Goal: Information Seeking & Learning: Learn about a topic

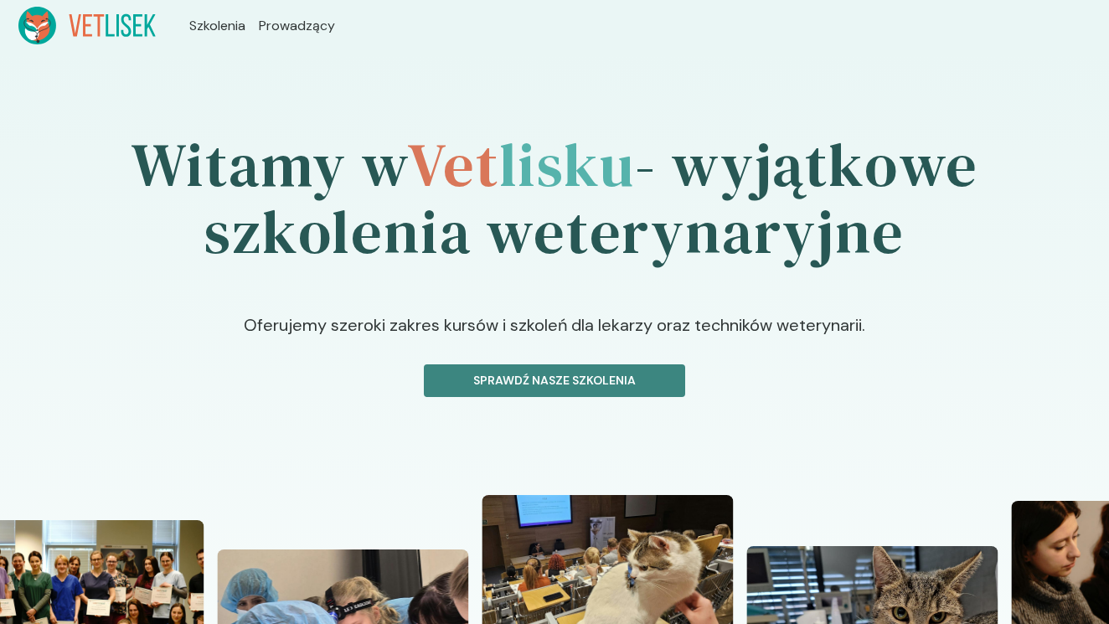
click at [508, 364] on button "Sprawdź nasze szkolenia" at bounding box center [554, 380] width 261 height 33
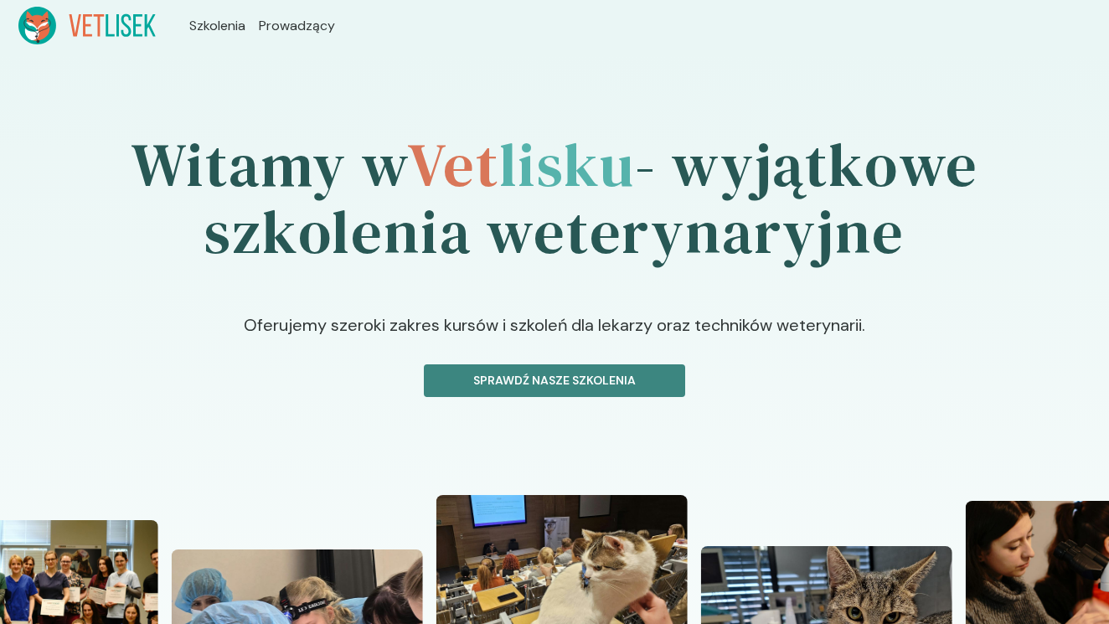
scroll to position [95, 0]
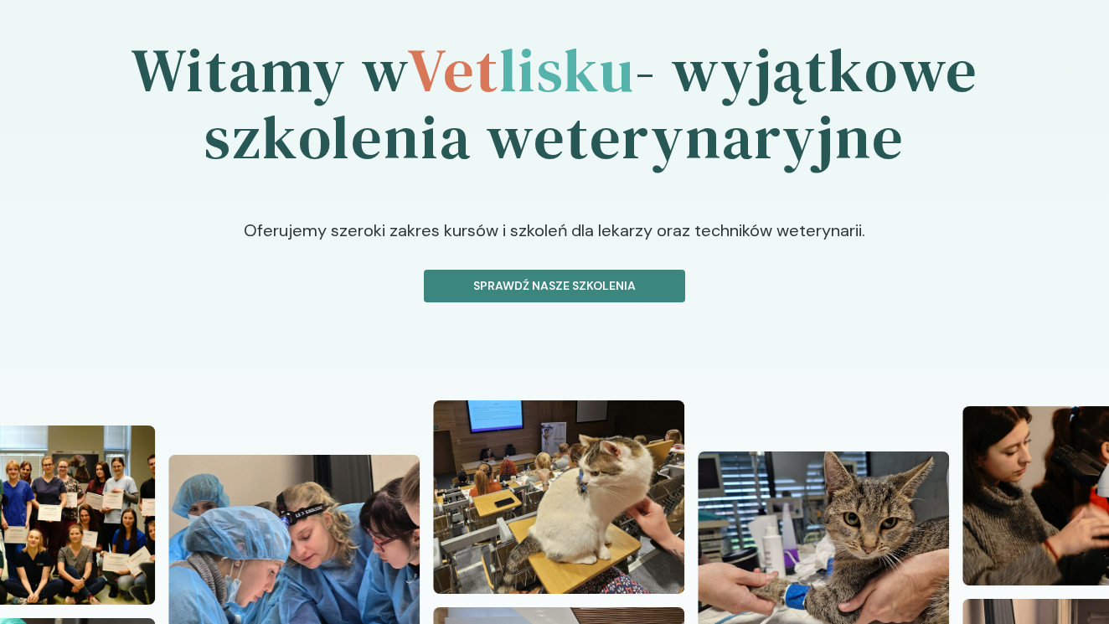
click at [509, 286] on p "Sprawdź nasze szkolenia" at bounding box center [554, 286] width 233 height 18
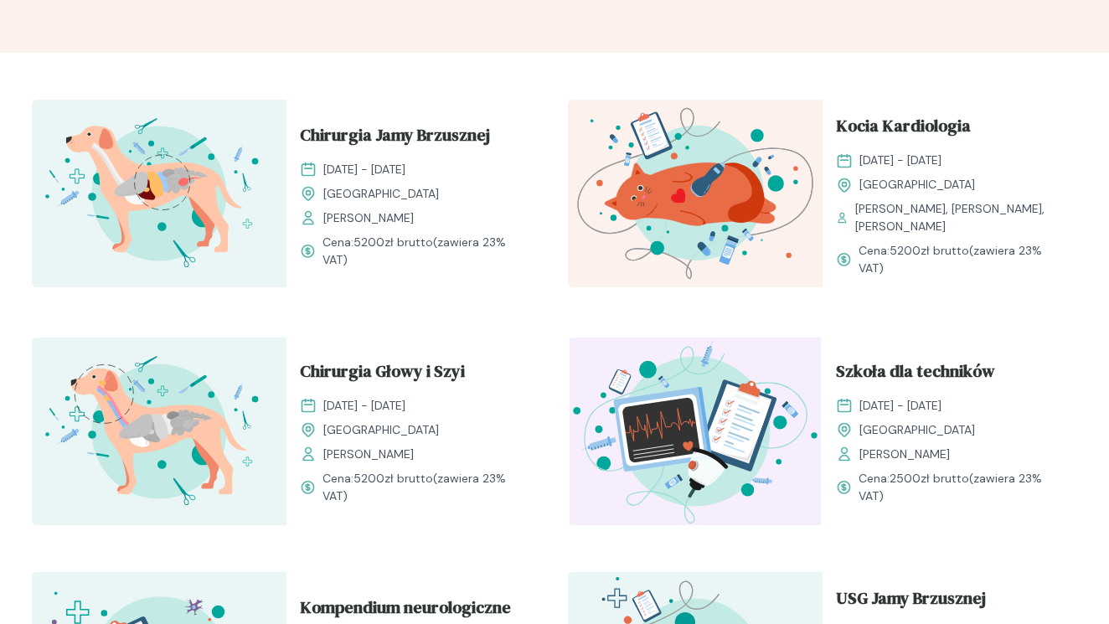
scroll to position [529, 0]
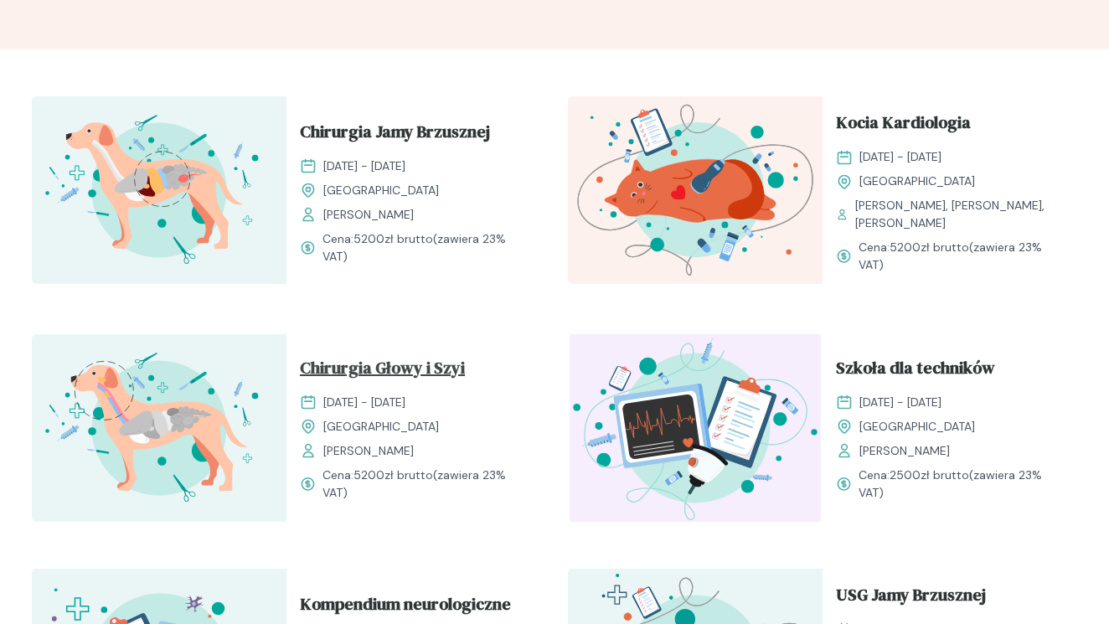
click at [413, 380] on span "Chirurgia Głowy i Szyi" at bounding box center [382, 371] width 165 height 32
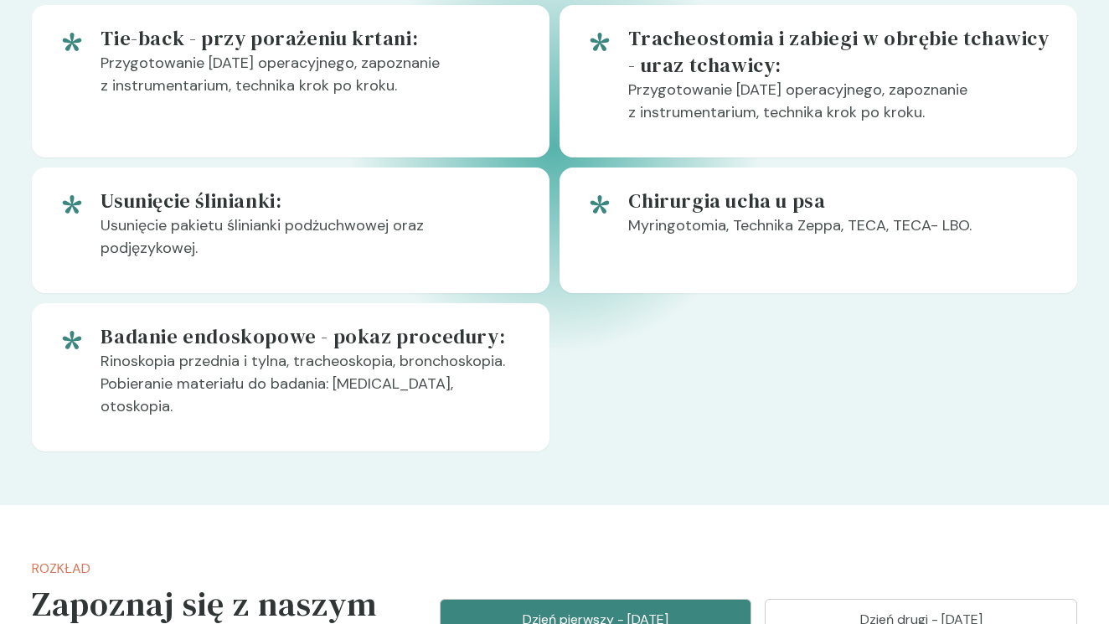
scroll to position [1222, 0]
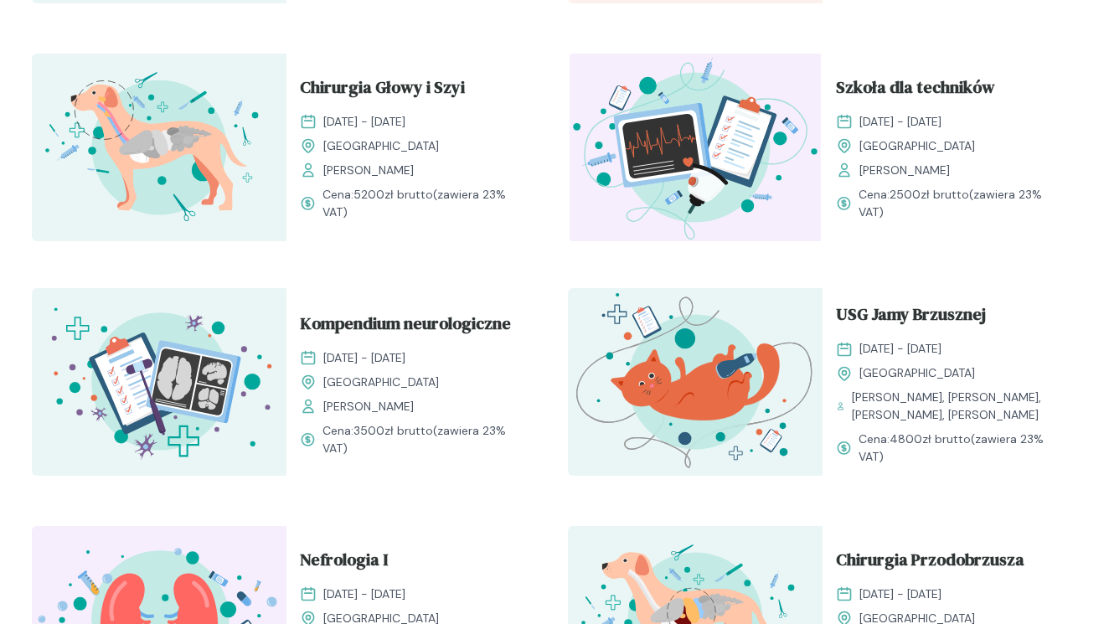
scroll to position [815, 0]
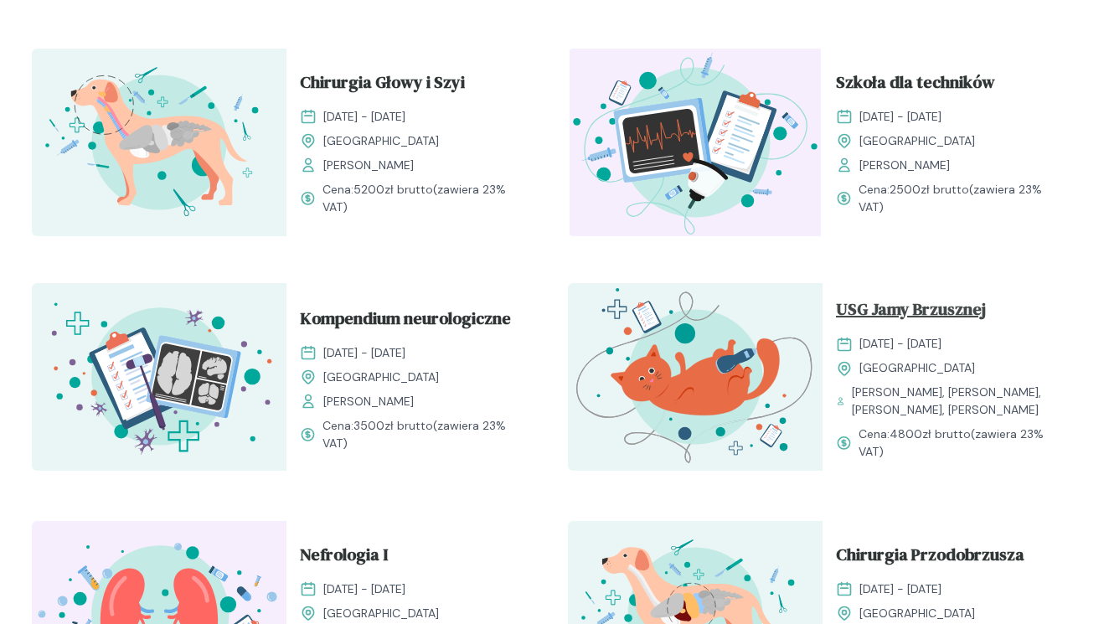
click at [863, 317] on span "USG Jamy Brzusznej" at bounding box center [911, 312] width 150 height 32
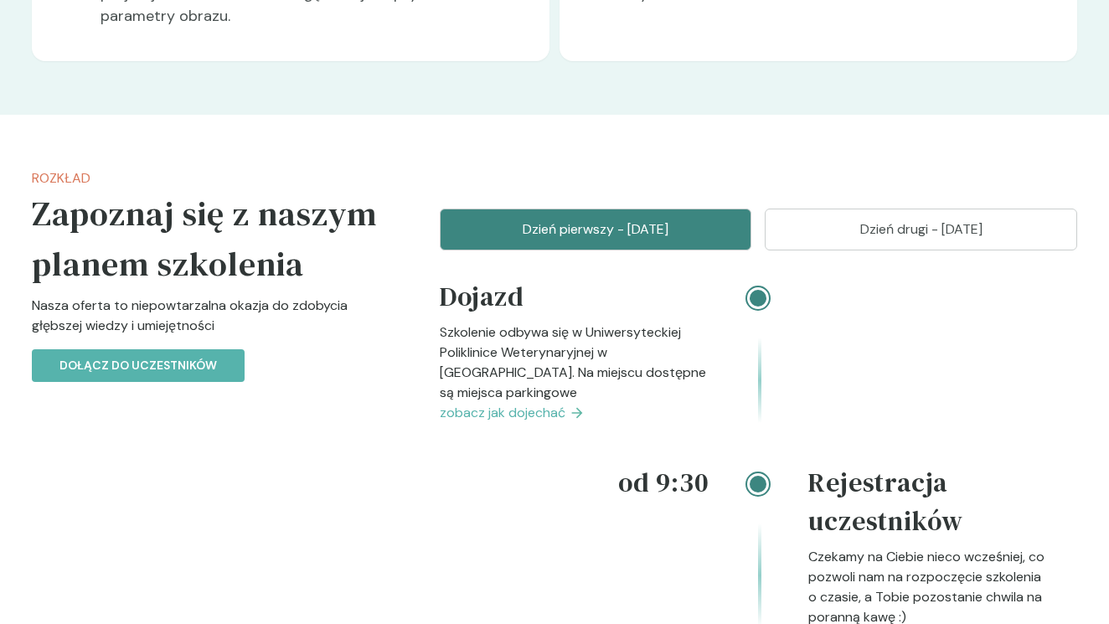
scroll to position [1625, 0]
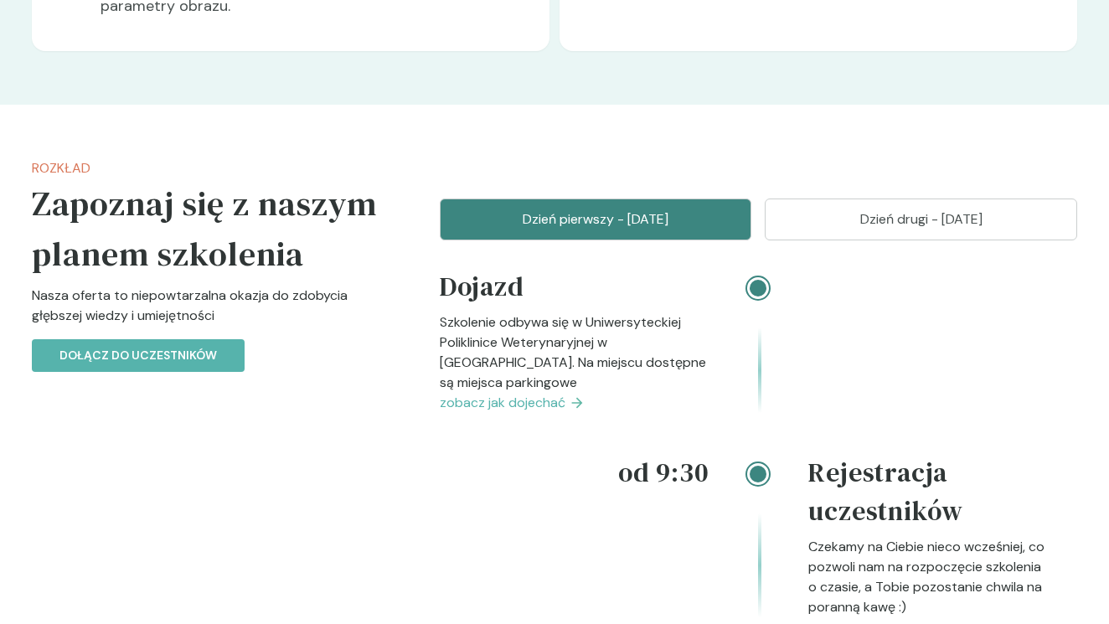
click at [825, 229] on p "Dzień drugi - [DATE]" at bounding box center [921, 219] width 270 height 20
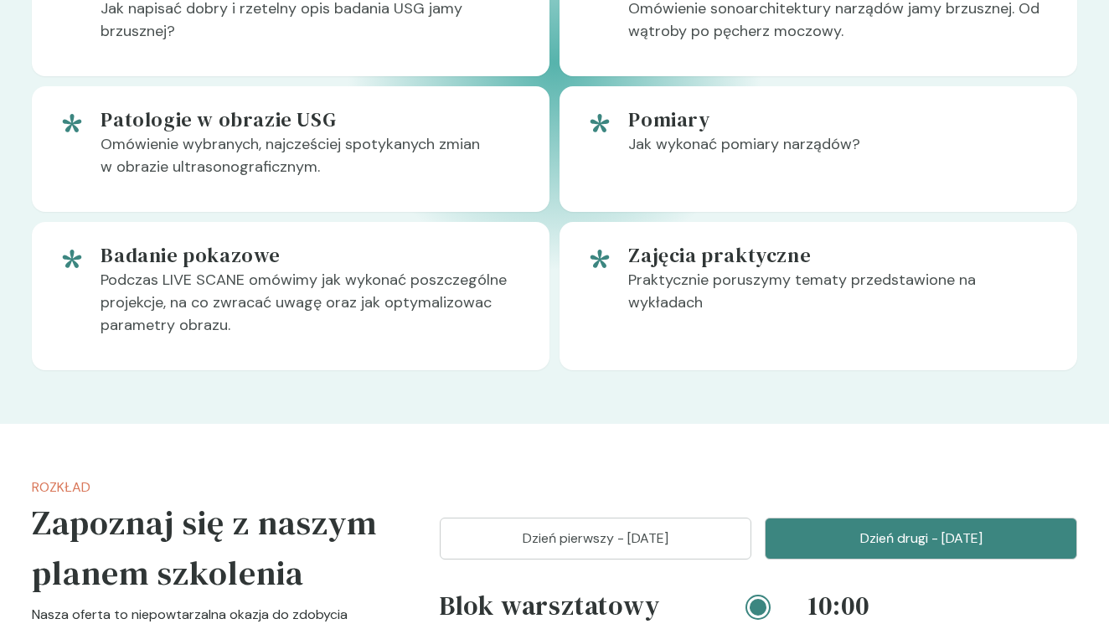
scroll to position [1193, 0]
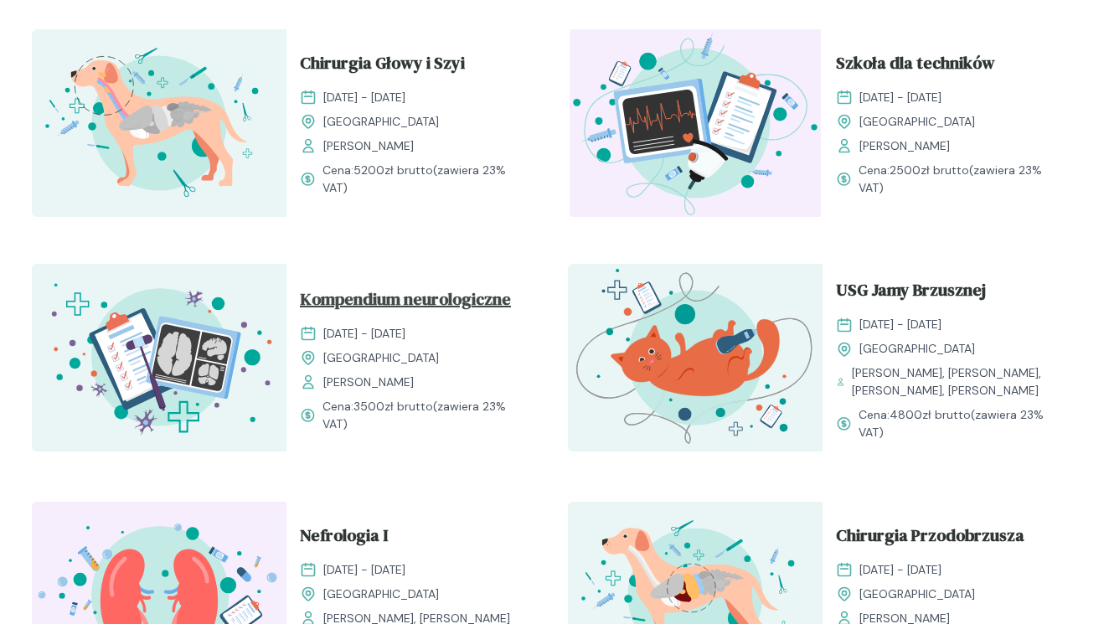
scroll to position [840, 0]
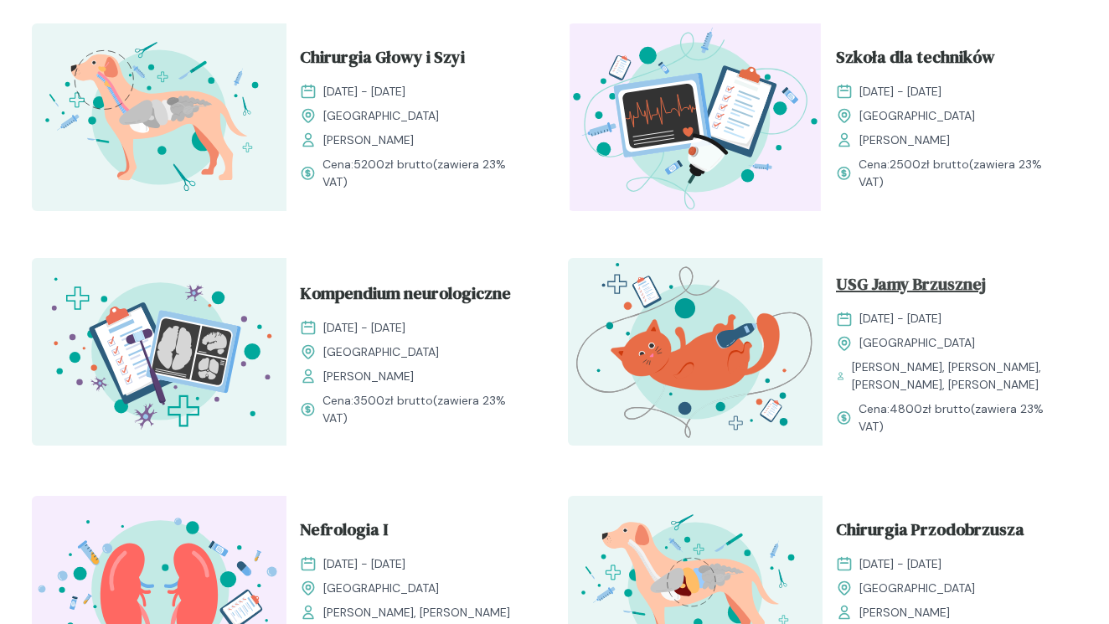
click at [899, 287] on span "USG Jamy Brzusznej" at bounding box center [911, 287] width 150 height 32
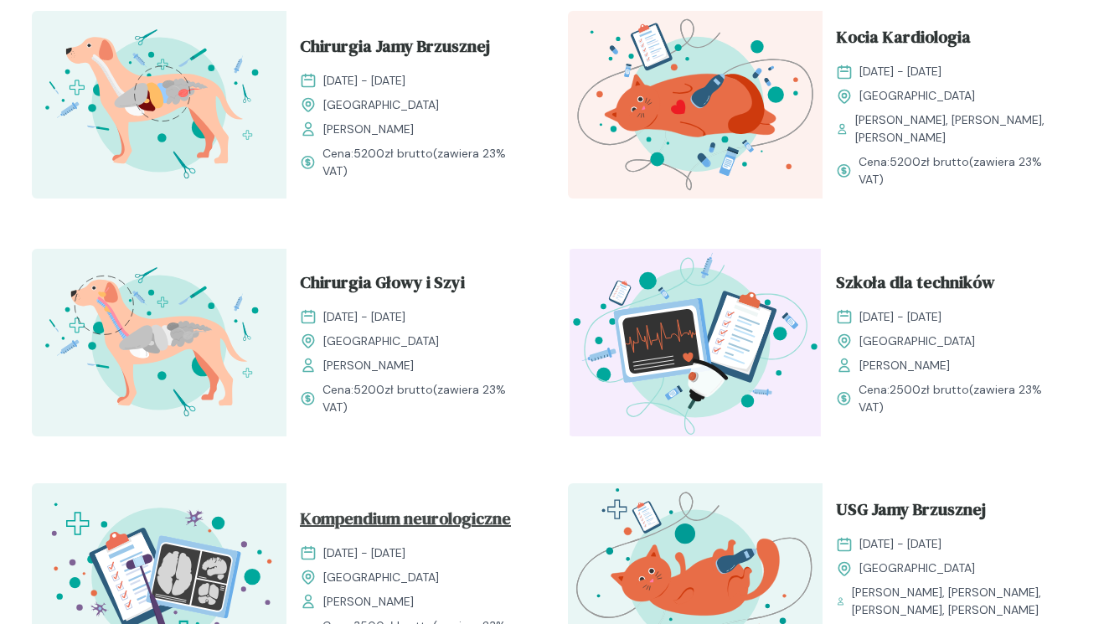
scroll to position [509, 0]
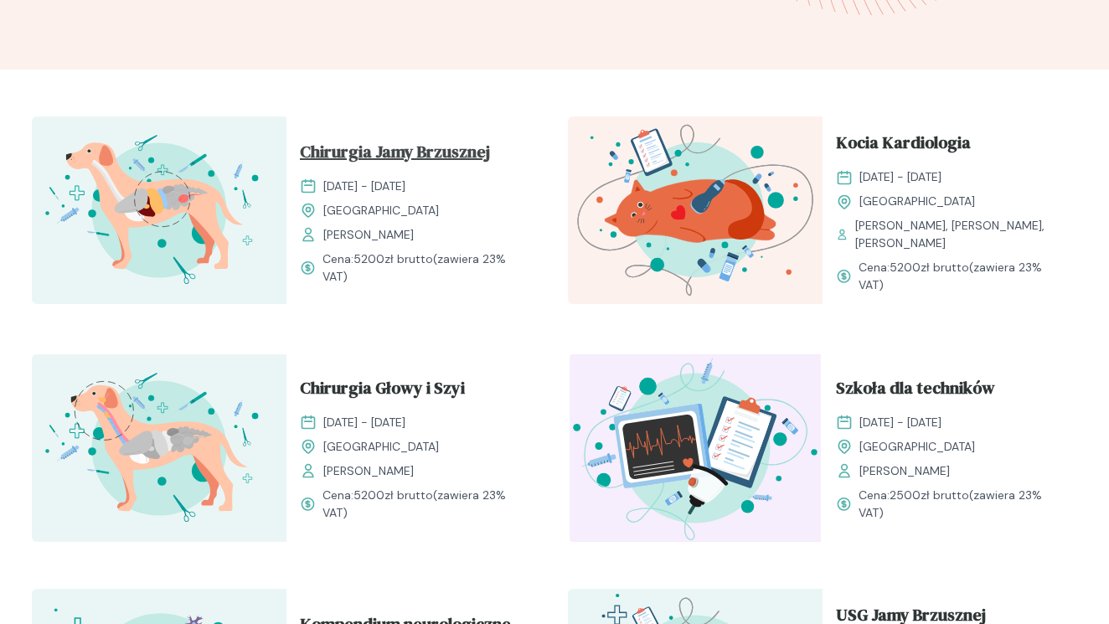
click at [440, 147] on span "Chirurgia Jamy Brzusznej" at bounding box center [395, 155] width 190 height 32
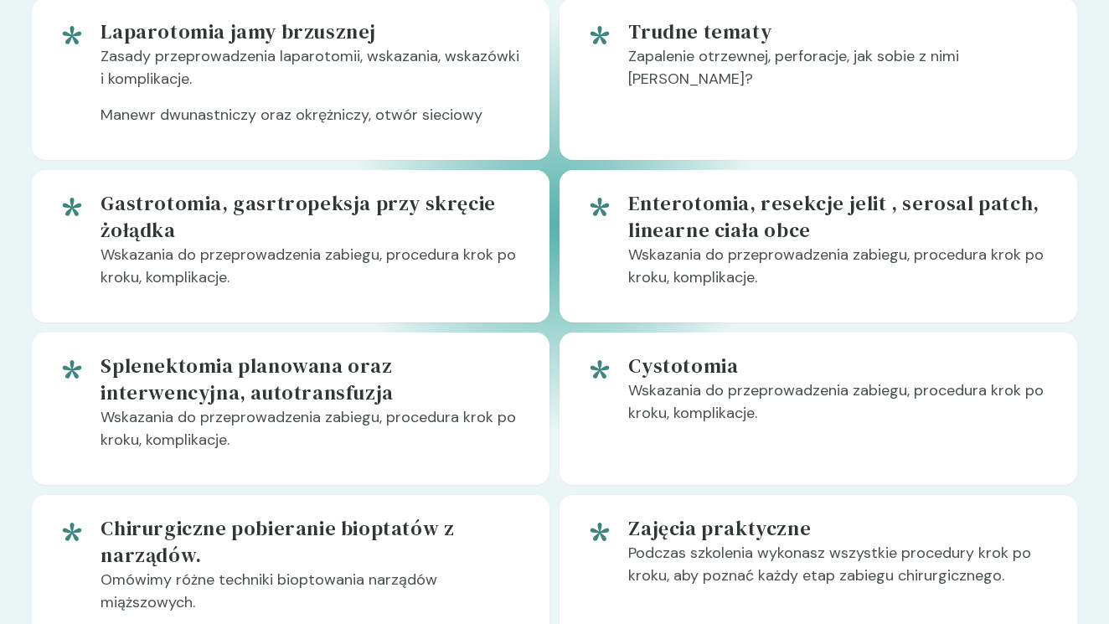
scroll to position [1270, 0]
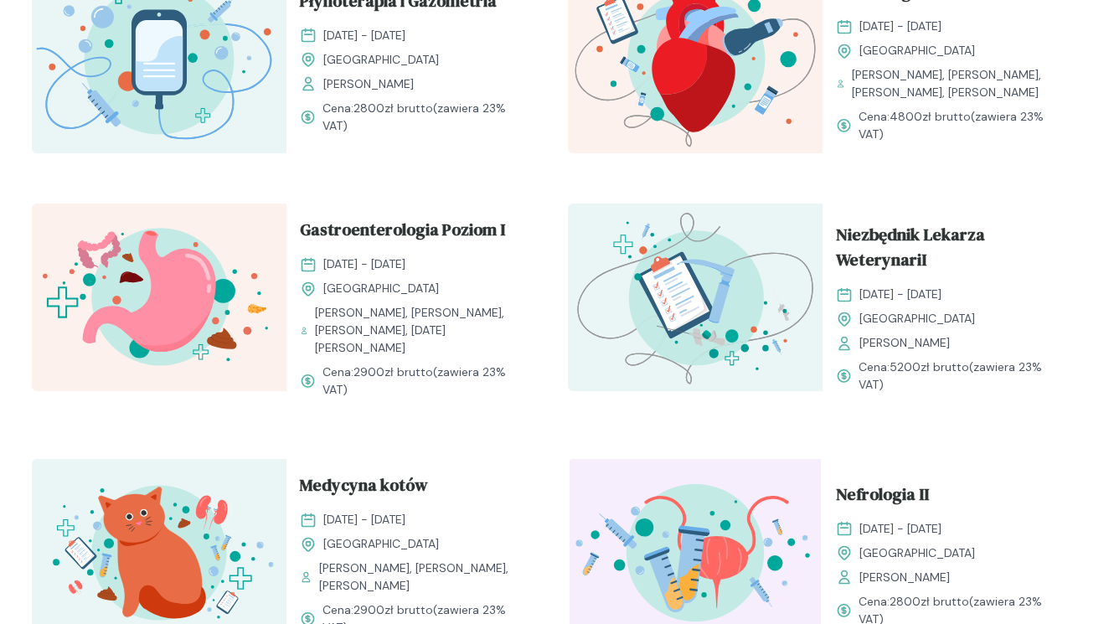
scroll to position [1615, 0]
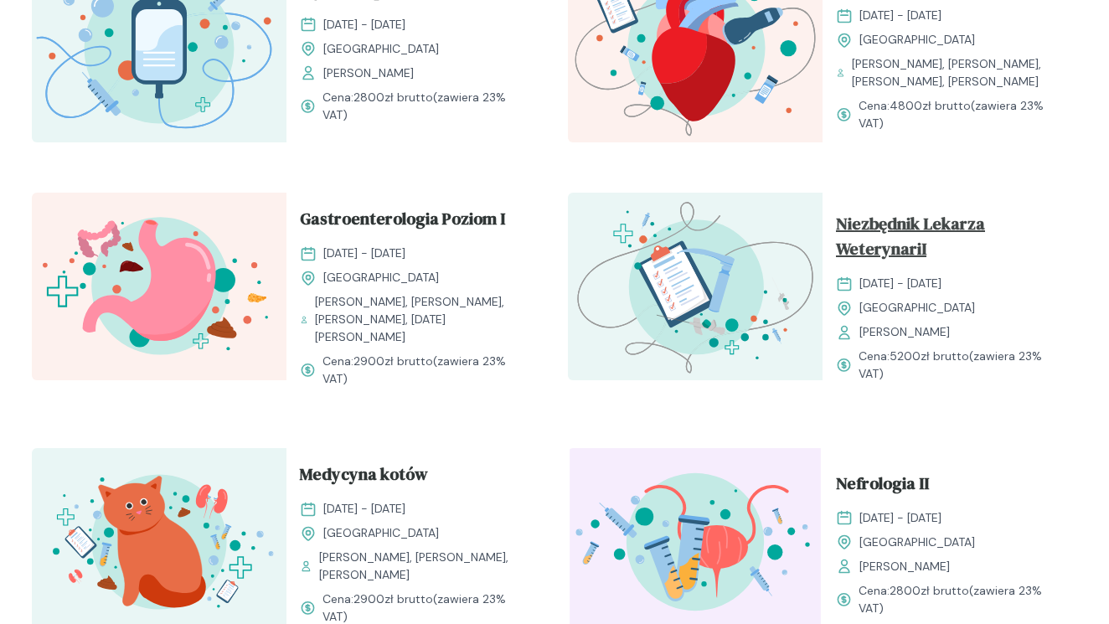
click at [898, 254] on span "Niezbędnik Lekarza WeterynariI" at bounding box center [950, 239] width 228 height 57
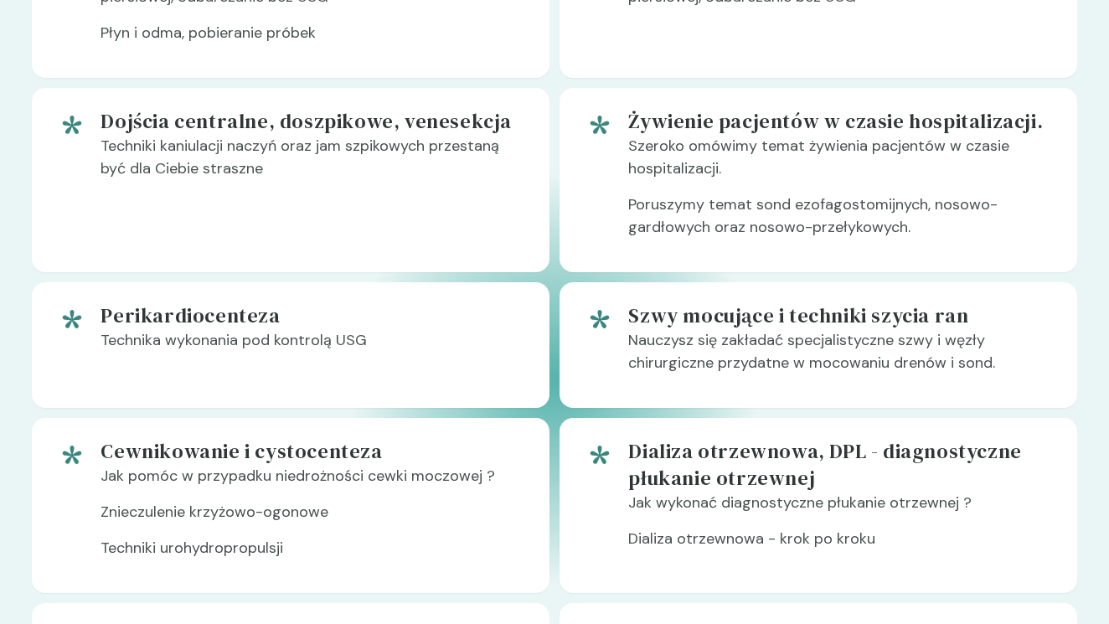
scroll to position [1167, 0]
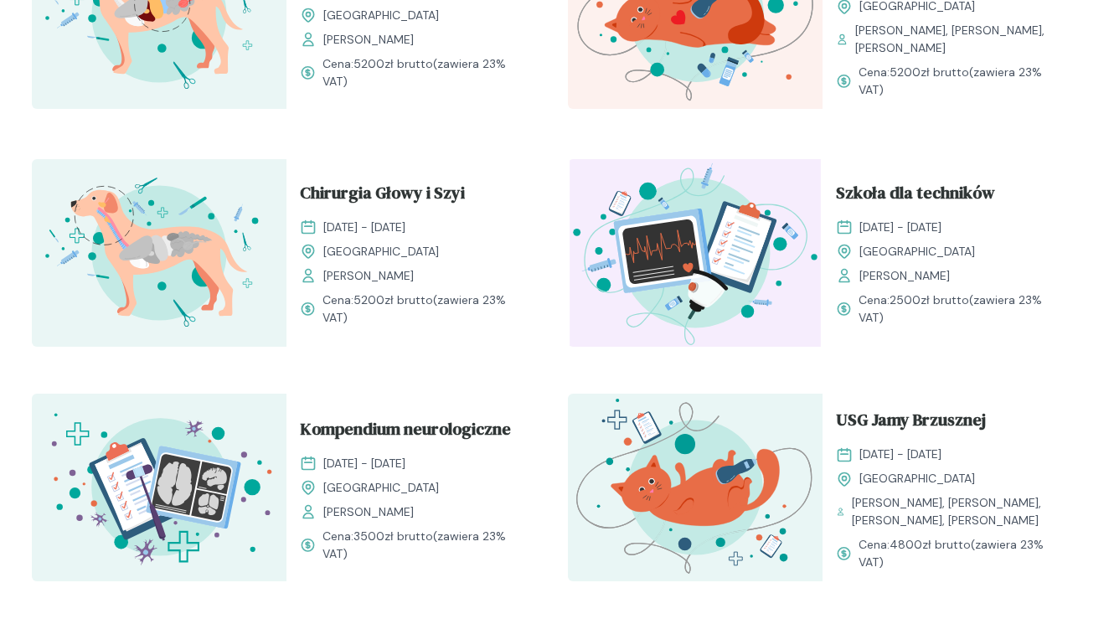
scroll to position [703, 0]
click at [365, 197] on span "Chirurgia Głowy i Szyi" at bounding box center [382, 197] width 165 height 32
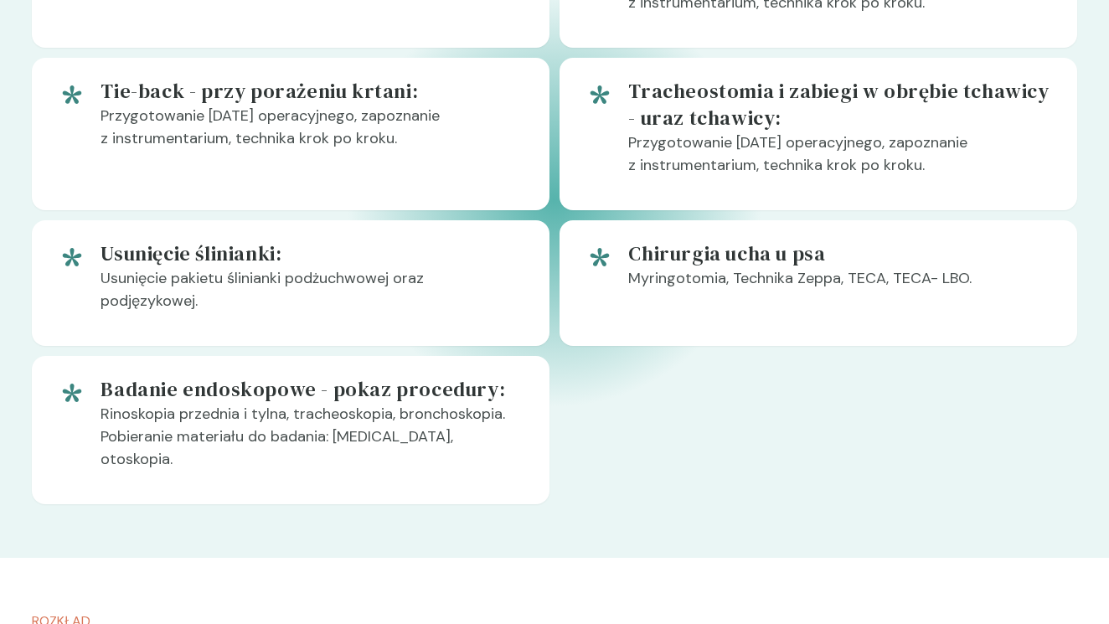
scroll to position [424, 0]
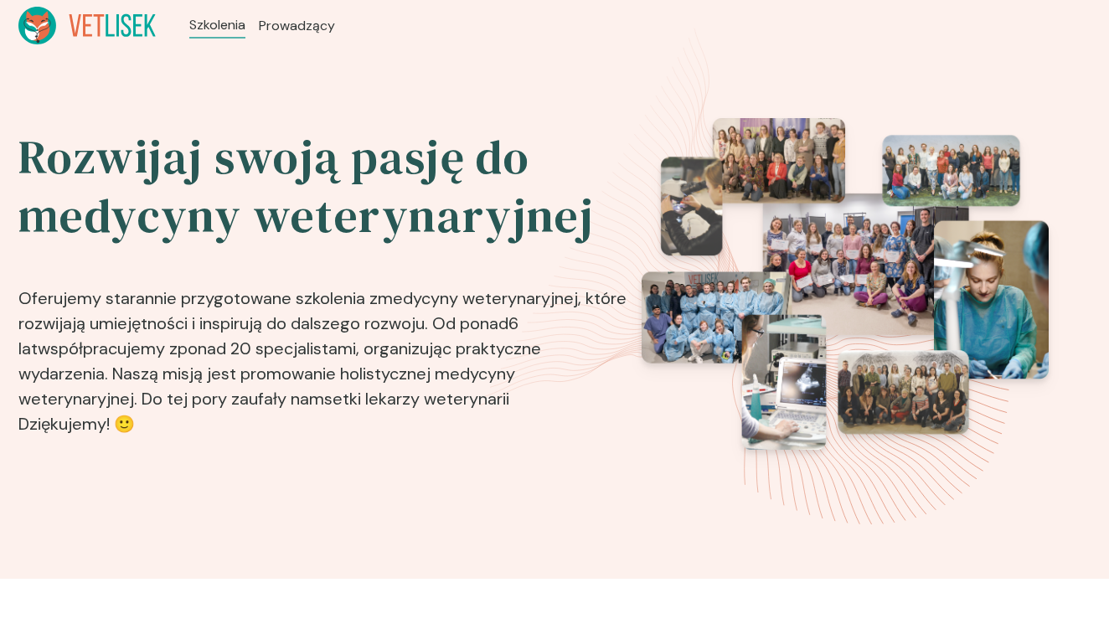
click at [100, 23] on icon at bounding box center [99, 25] width 11 height 22
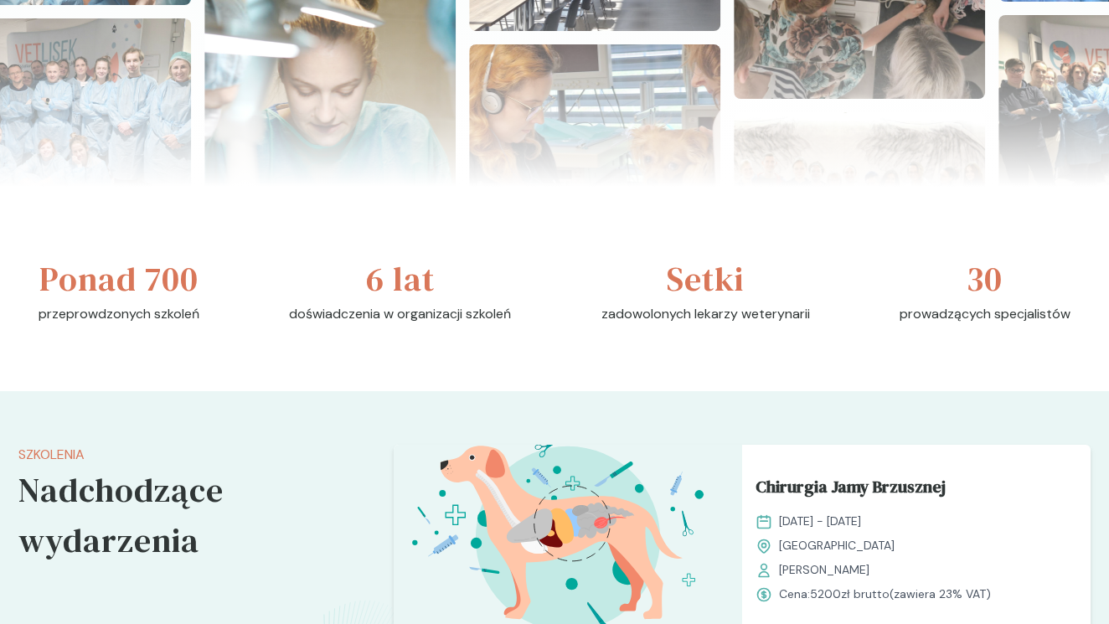
scroll to position [1522, 0]
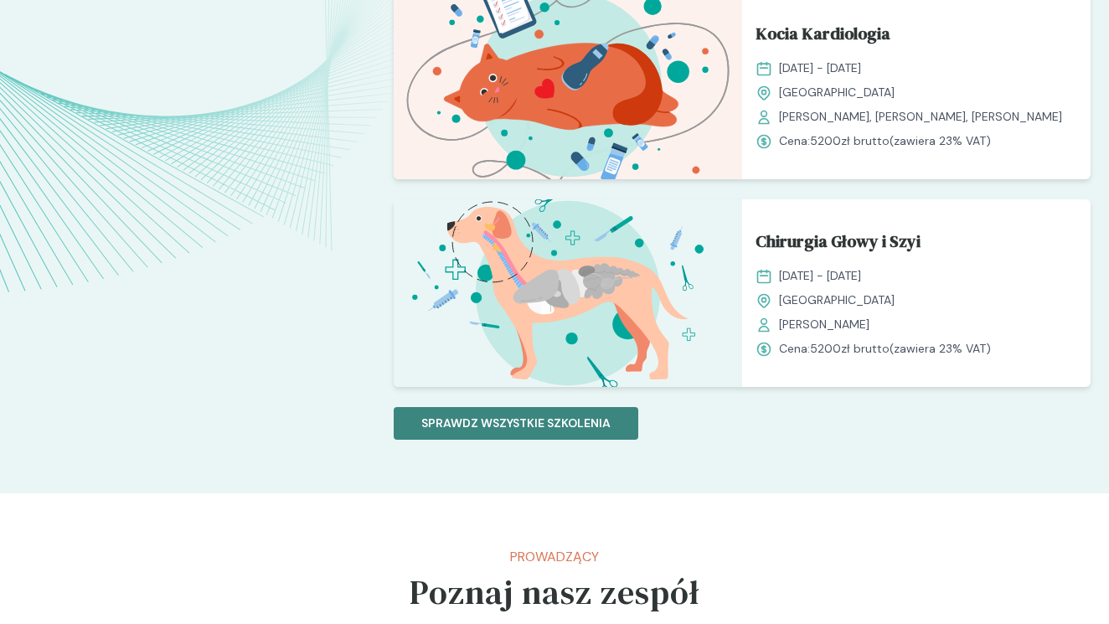
click at [562, 427] on p "Sprawdz wszystkie szkolenia" at bounding box center [515, 424] width 189 height 18
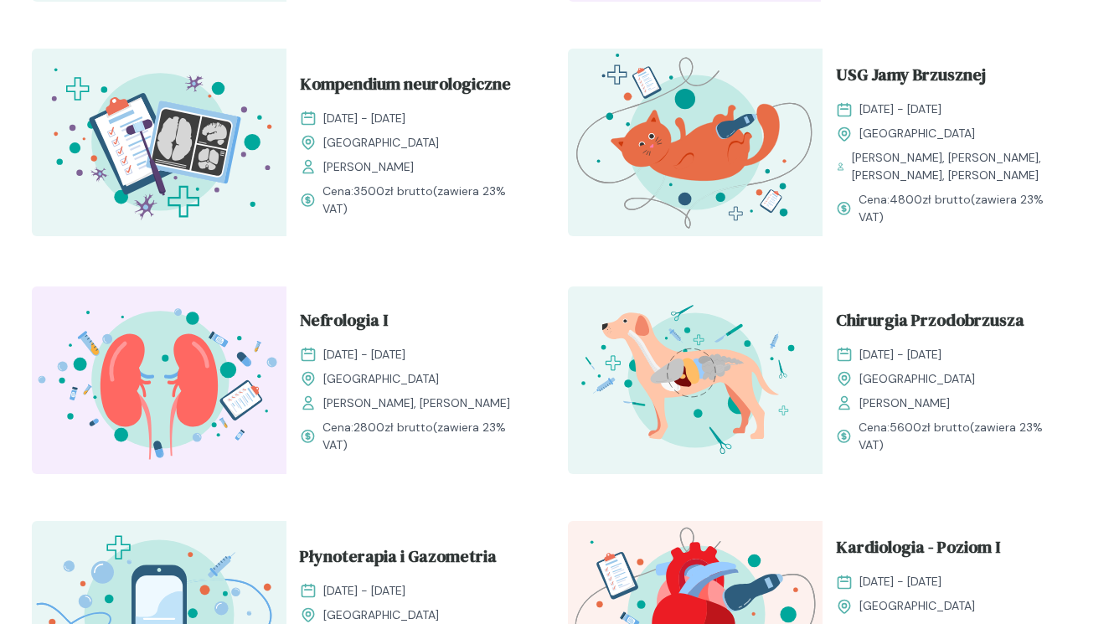
scroll to position [1048, 0]
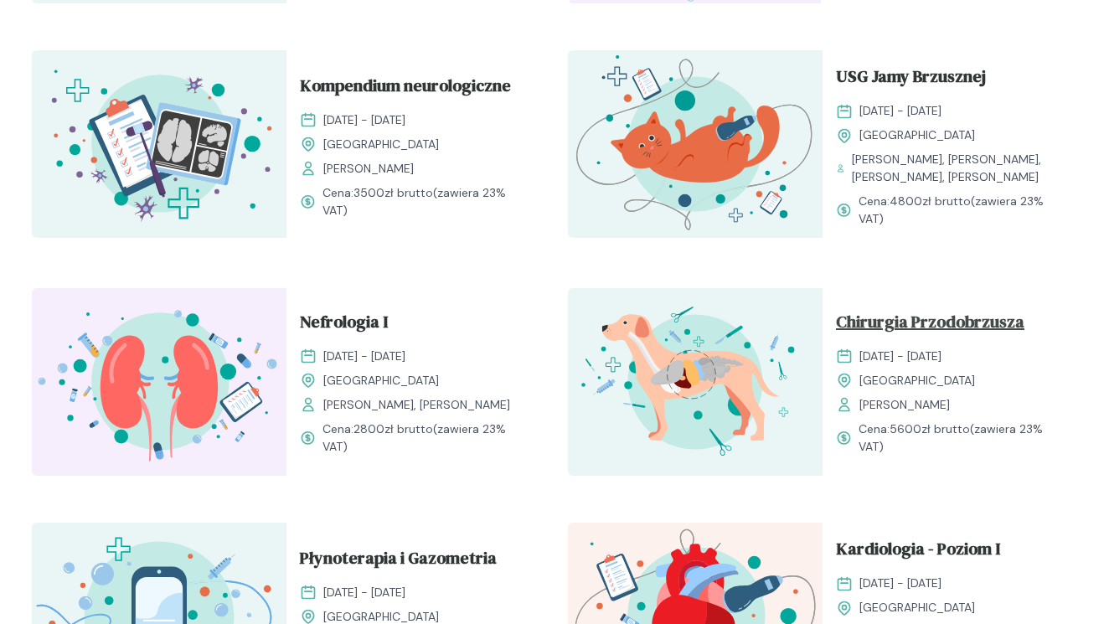
click at [923, 329] on span "Chirurgia Przodobrzusza" at bounding box center [930, 325] width 188 height 32
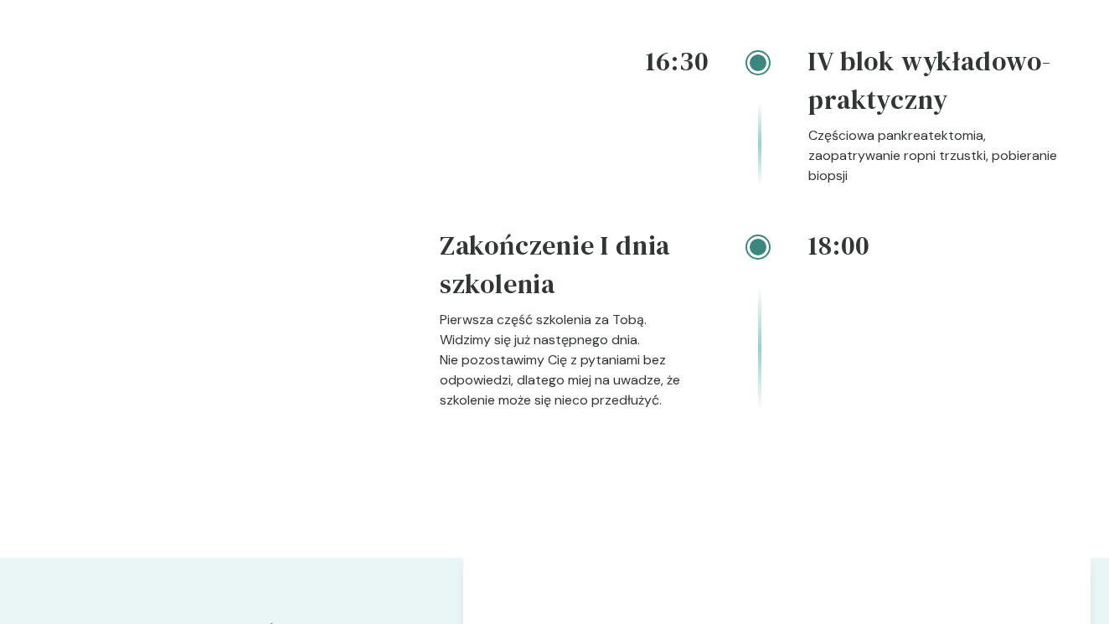
scroll to position [2840, 0]
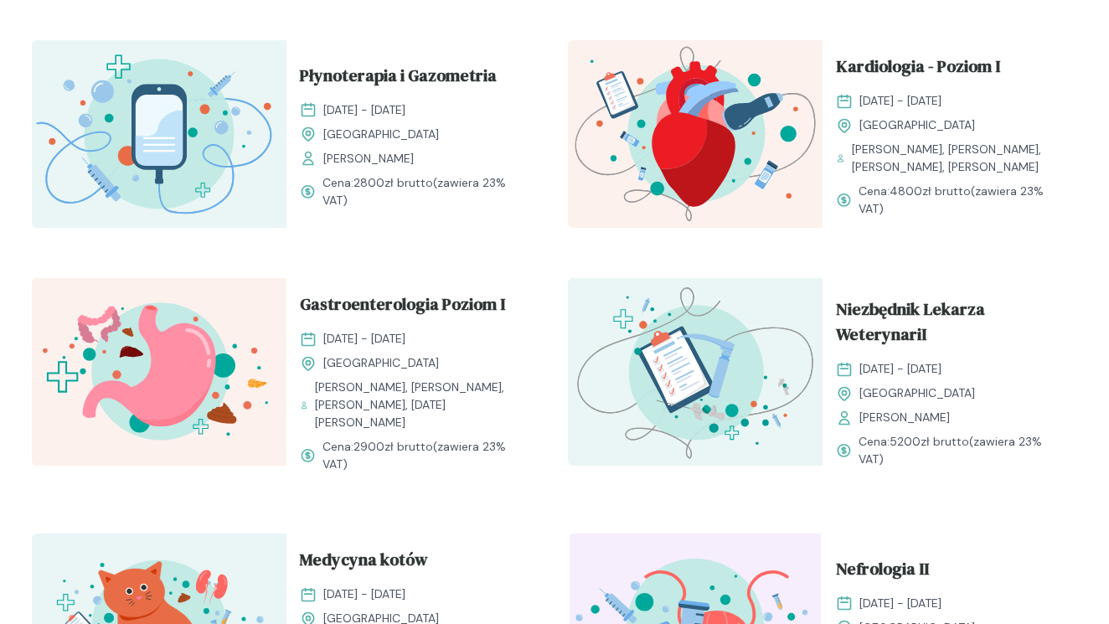
scroll to position [1531, 0]
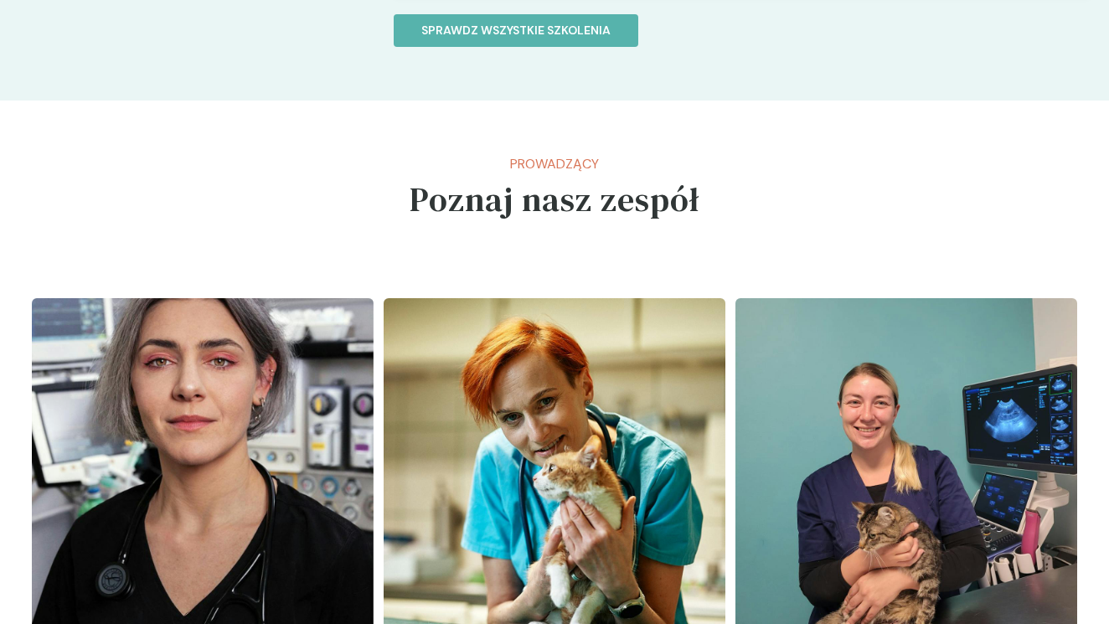
scroll to position [2024, 0]
